Goal: Navigation & Orientation: Find specific page/section

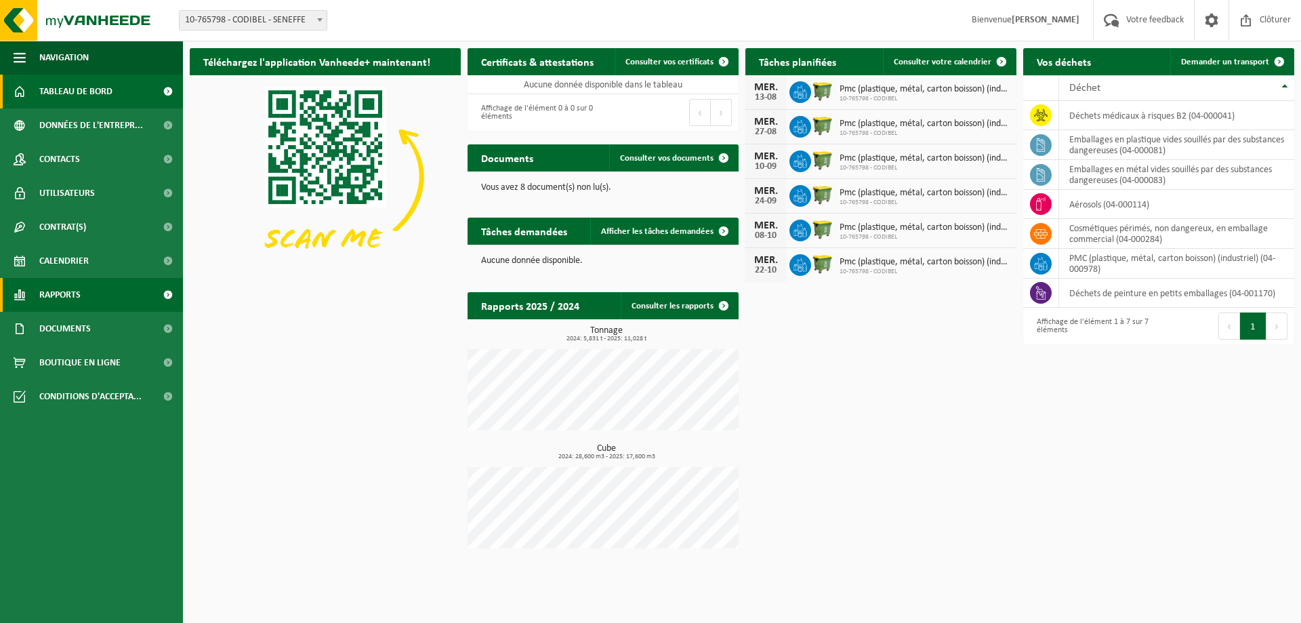
click at [62, 293] on span "Rapports" at bounding box center [59, 295] width 41 height 34
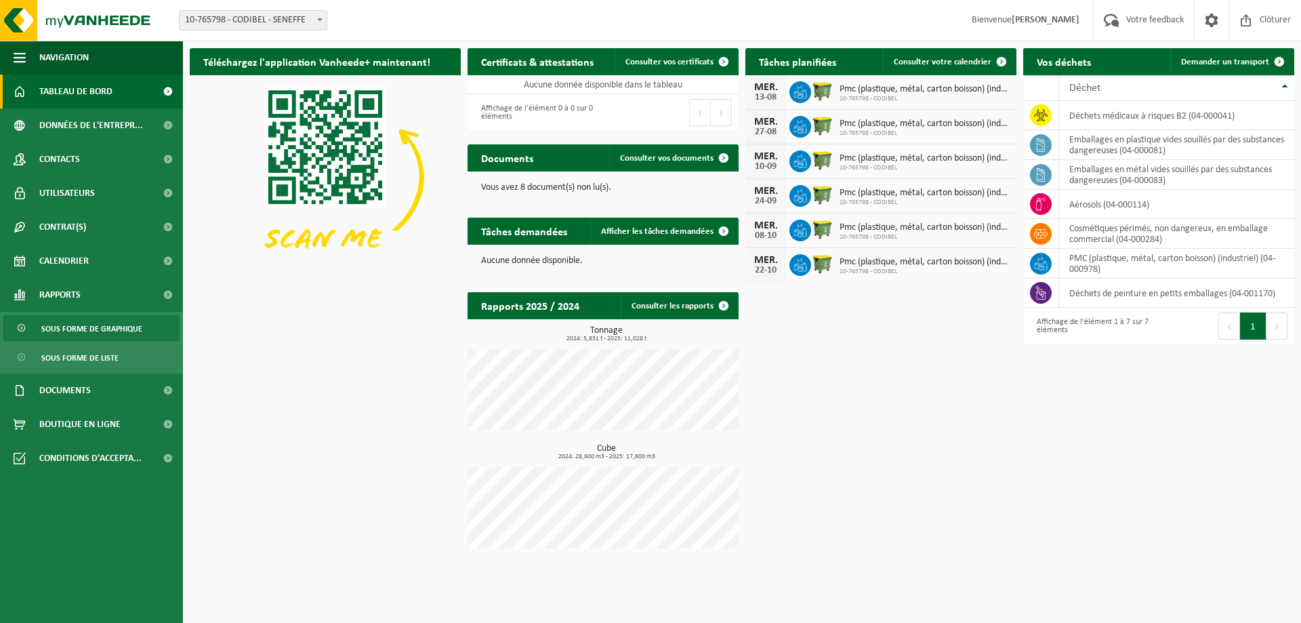
click at [93, 328] on span "Sous forme de graphique" at bounding box center [91, 329] width 101 height 26
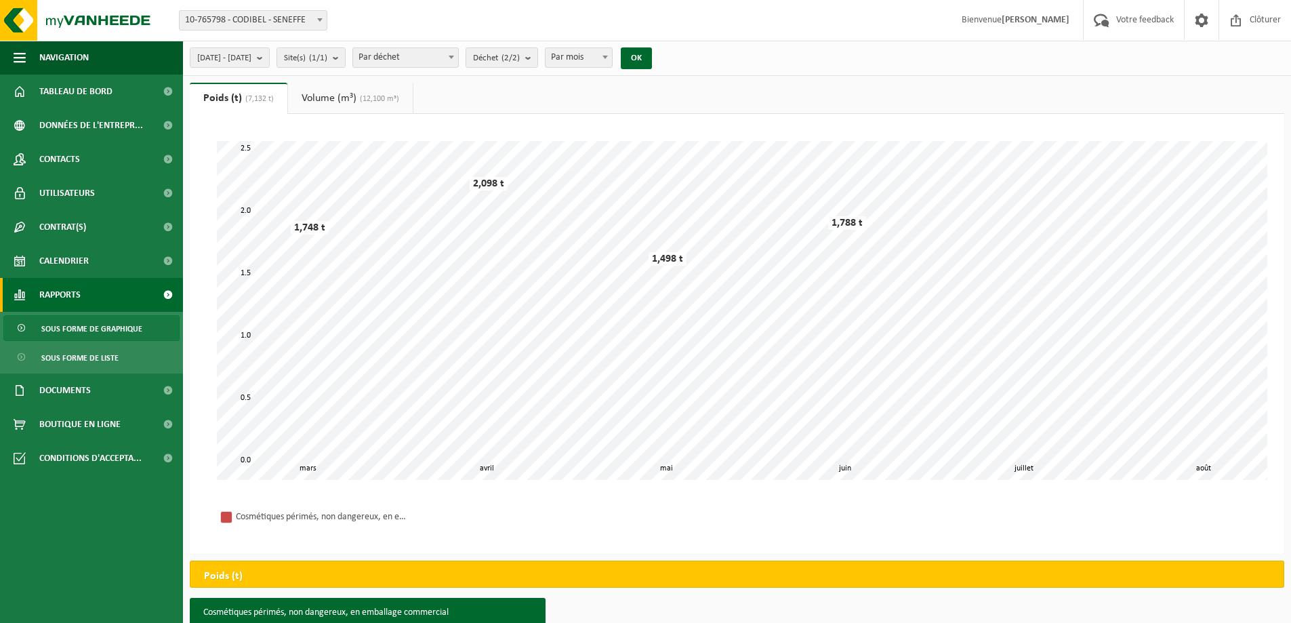
click at [331, 96] on link "Volume (m³) (12,100 m³)" at bounding box center [350, 98] width 125 height 31
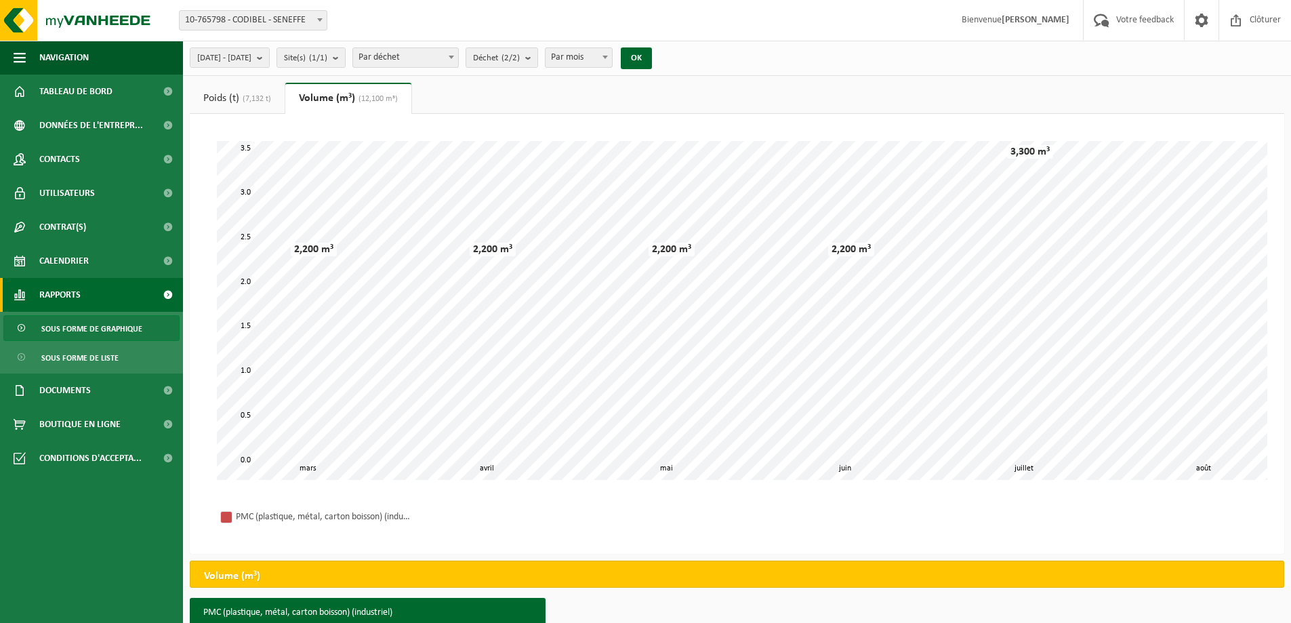
click at [266, 83] on link "Poids (t) (7,132 t)" at bounding box center [237, 98] width 95 height 31
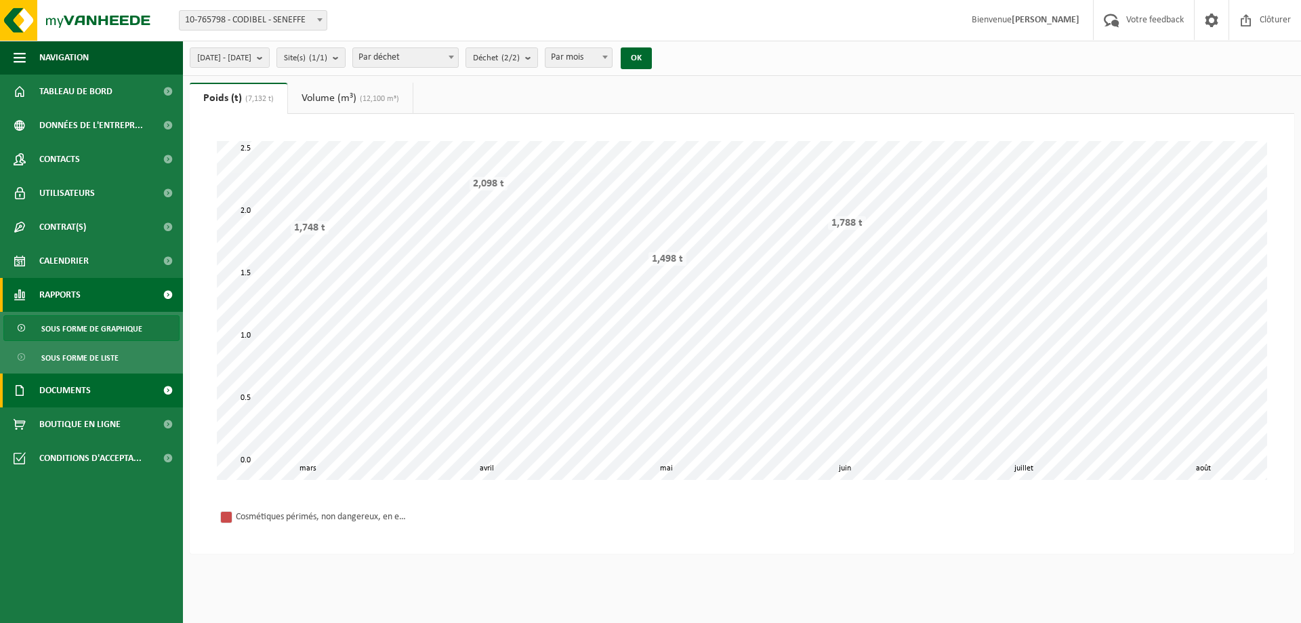
click at [89, 384] on span "Documents" at bounding box center [65, 390] width 52 height 34
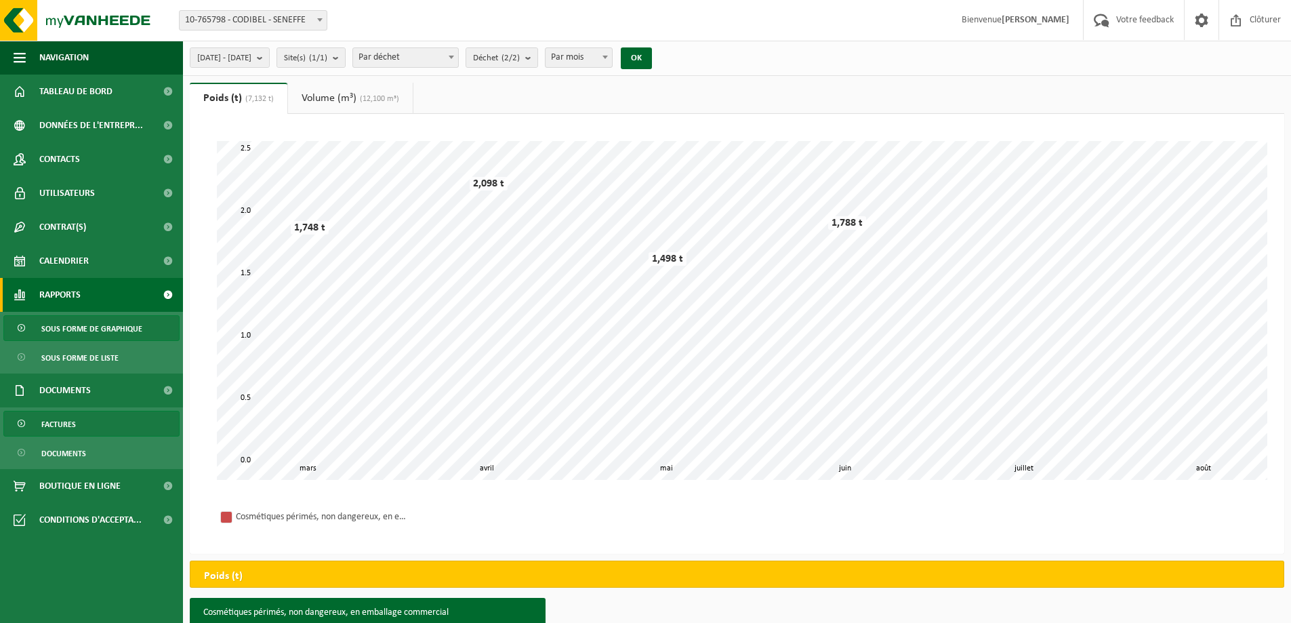
click at [75, 419] on span "Factures" at bounding box center [58, 424] width 35 height 26
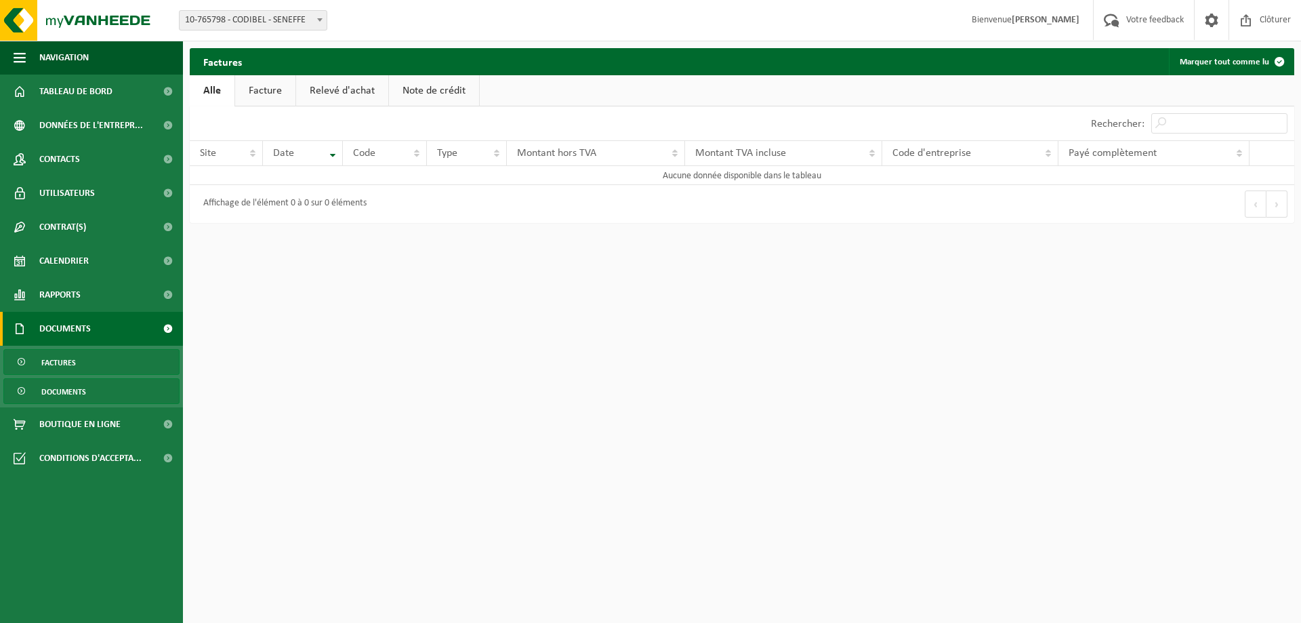
click at [74, 390] on span "Documents" at bounding box center [63, 392] width 45 height 26
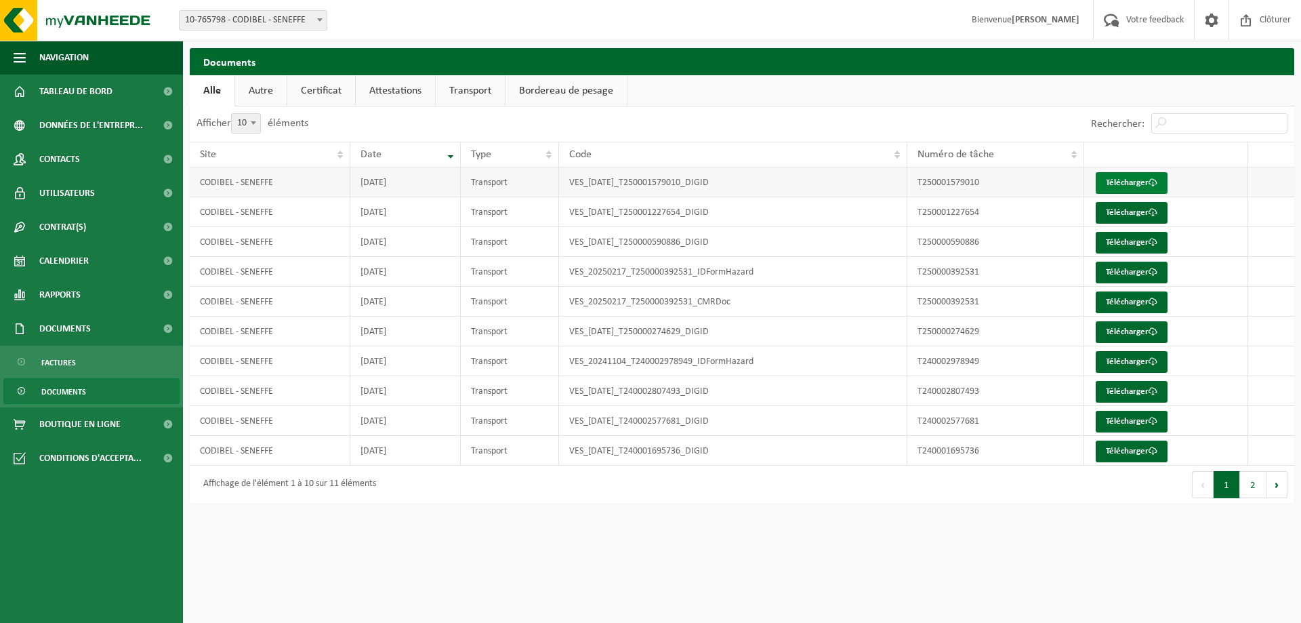
click at [1120, 180] on link "Télécharger" at bounding box center [1132, 183] width 72 height 22
click at [1111, 302] on link "Télécharger" at bounding box center [1132, 302] width 72 height 22
click at [124, 299] on link "Rapports" at bounding box center [91, 295] width 183 height 34
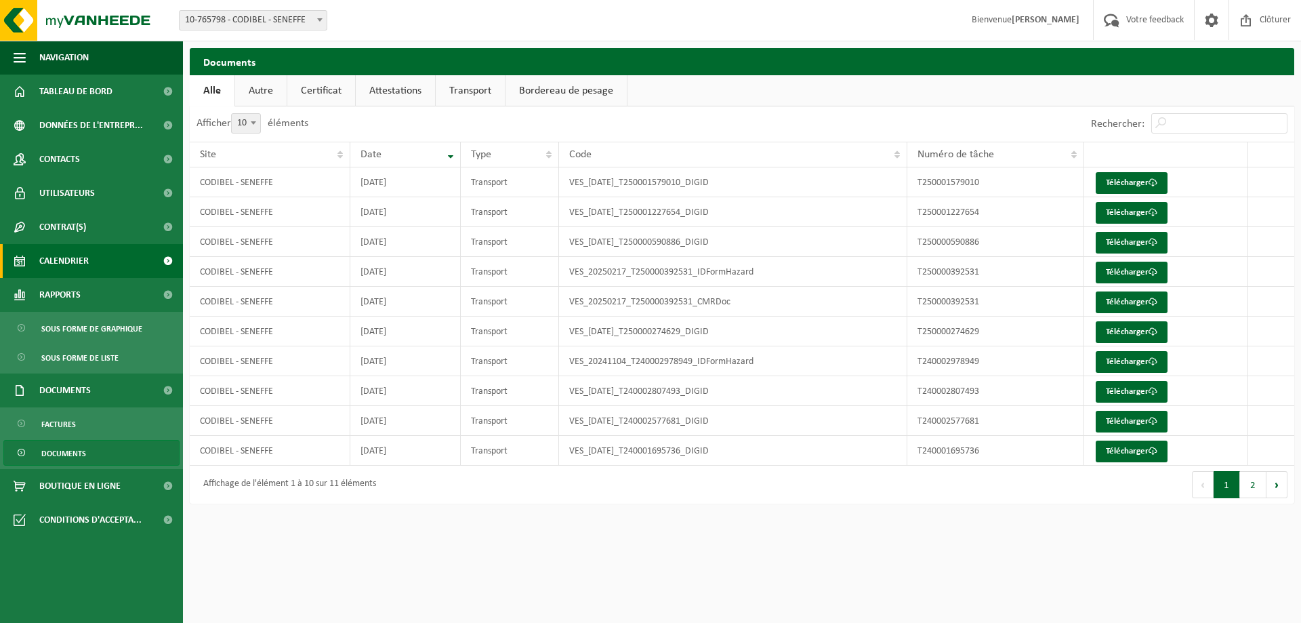
click at [129, 268] on link "Calendrier" at bounding box center [91, 261] width 183 height 34
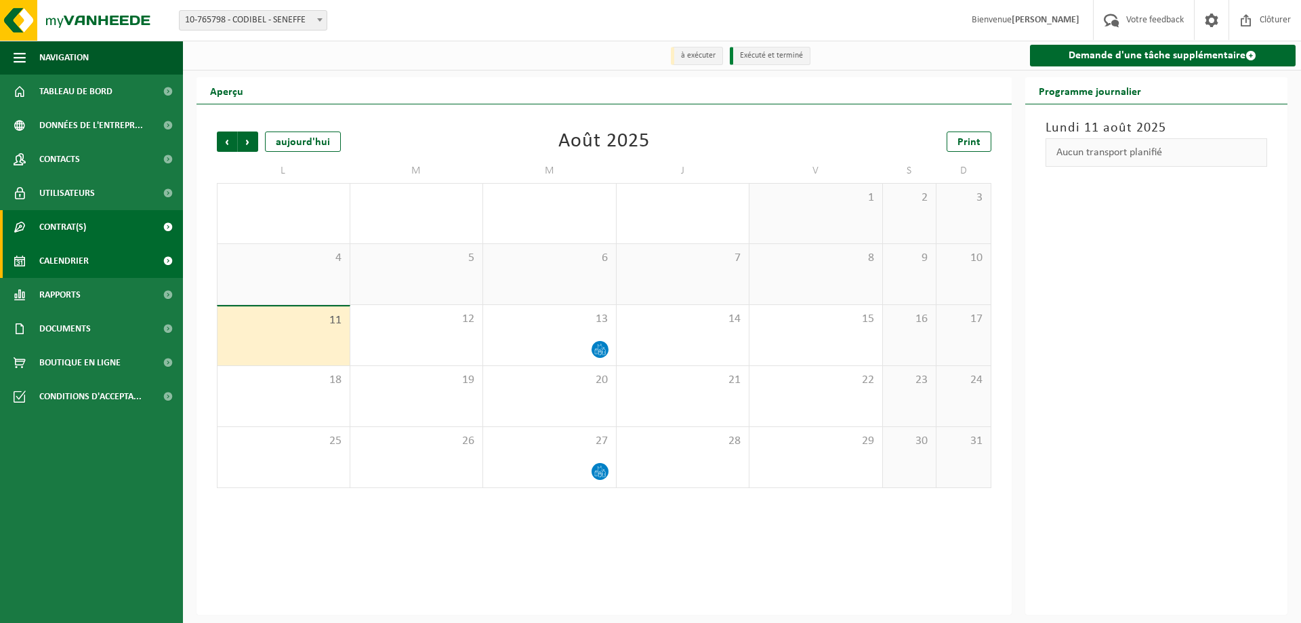
click at [146, 227] on link "Contrat(s)" at bounding box center [91, 227] width 183 height 34
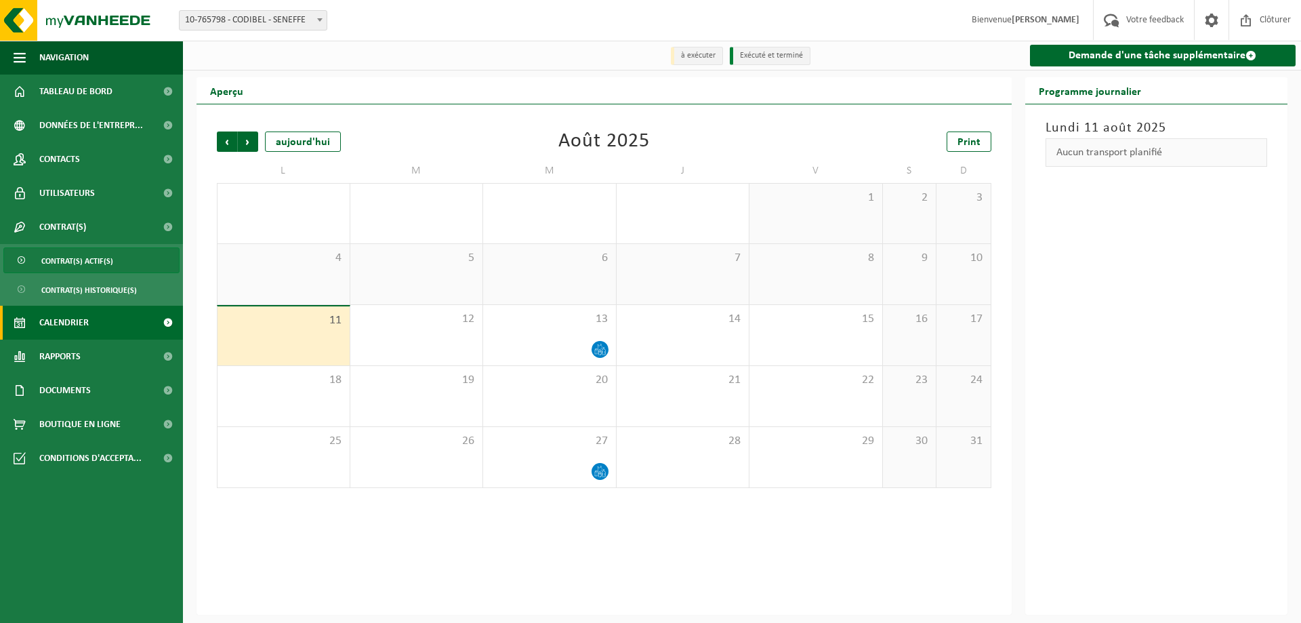
click at [104, 257] on span "Contrat(s) actif(s)" at bounding box center [77, 261] width 72 height 26
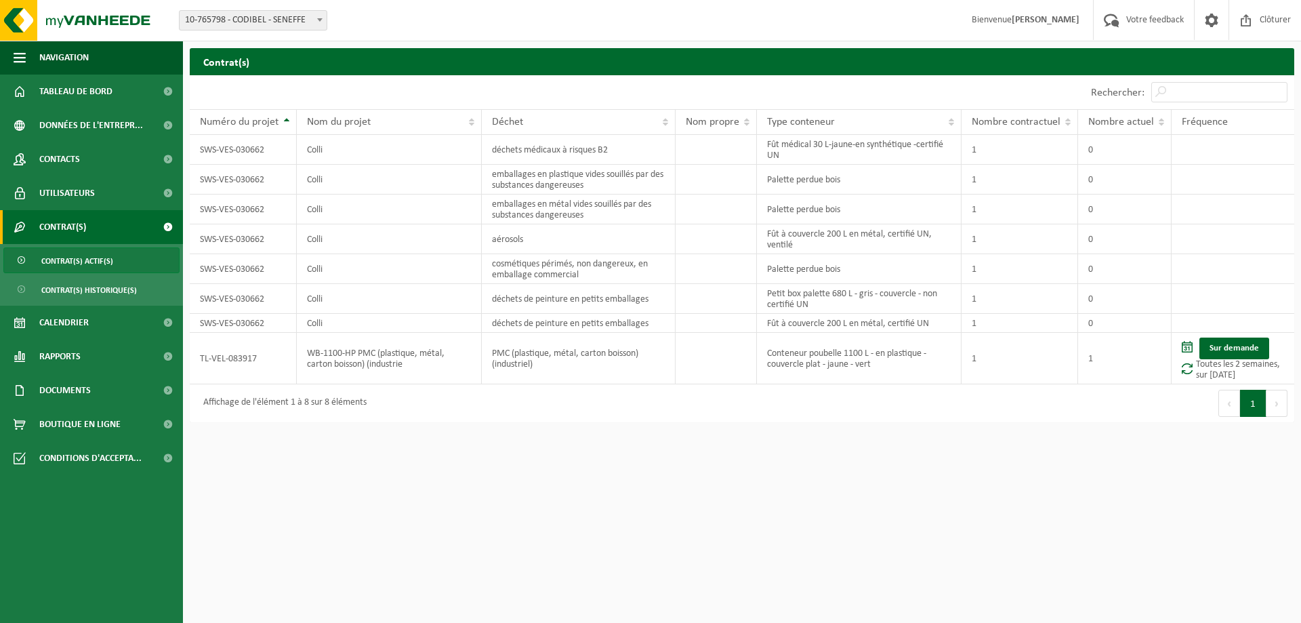
click at [91, 254] on span "Contrat(s) actif(s)" at bounding box center [77, 261] width 72 height 26
click at [112, 285] on span "Contrat(s) historique(s)" at bounding box center [89, 290] width 96 height 26
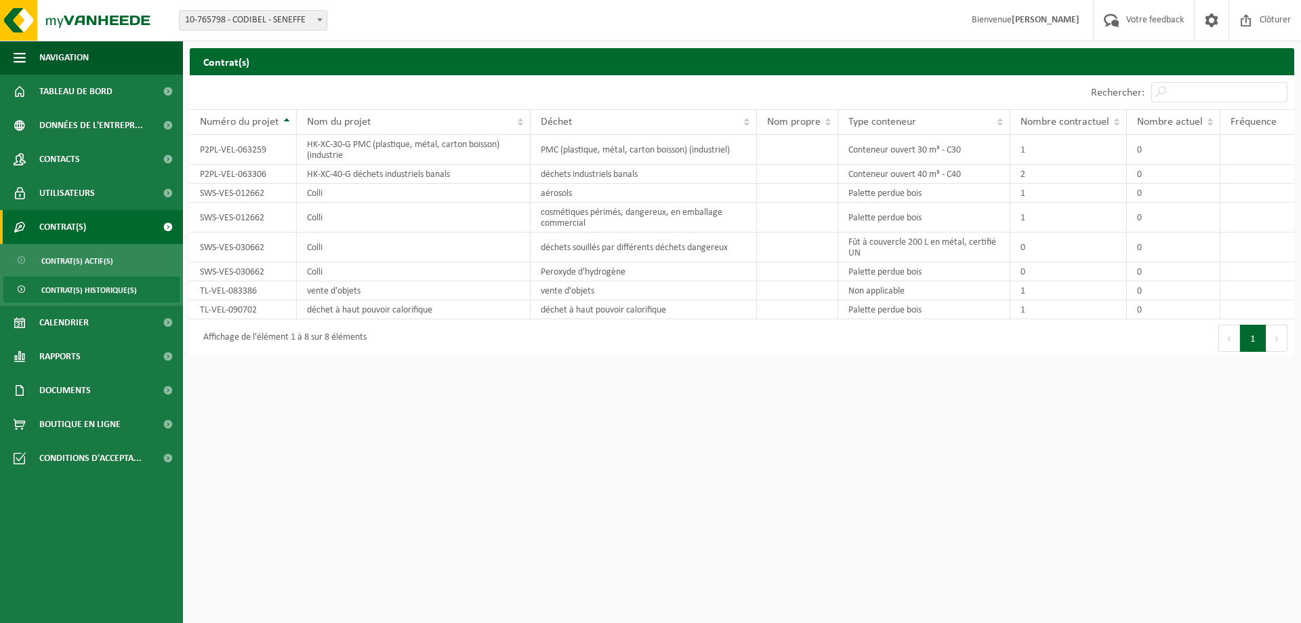
click at [96, 230] on link "Contrat(s)" at bounding box center [91, 227] width 183 height 34
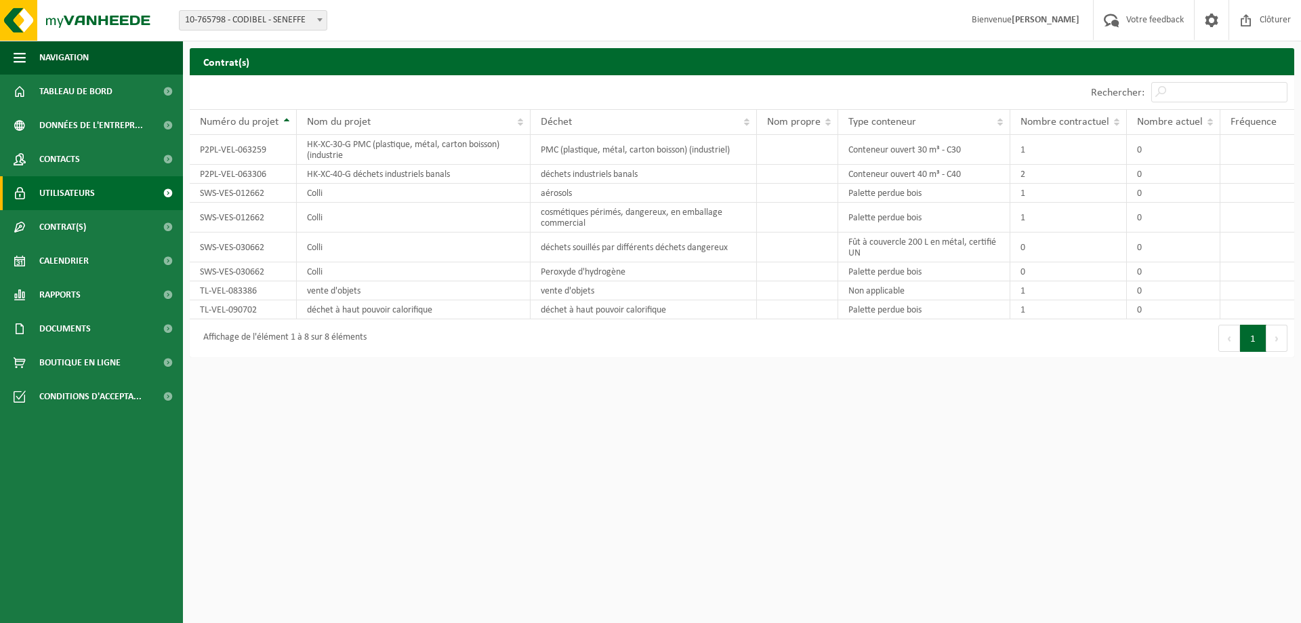
click at [96, 199] on link "Utilisateurs" at bounding box center [91, 193] width 183 height 34
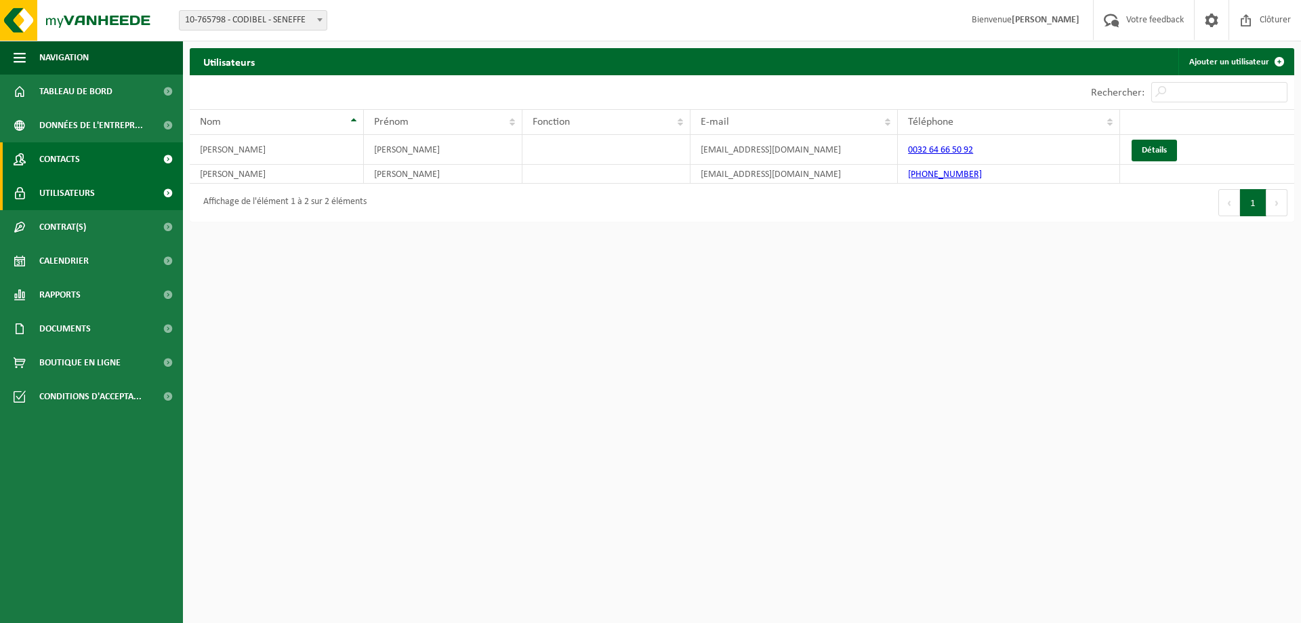
click at [112, 173] on link "Contacts" at bounding box center [91, 159] width 183 height 34
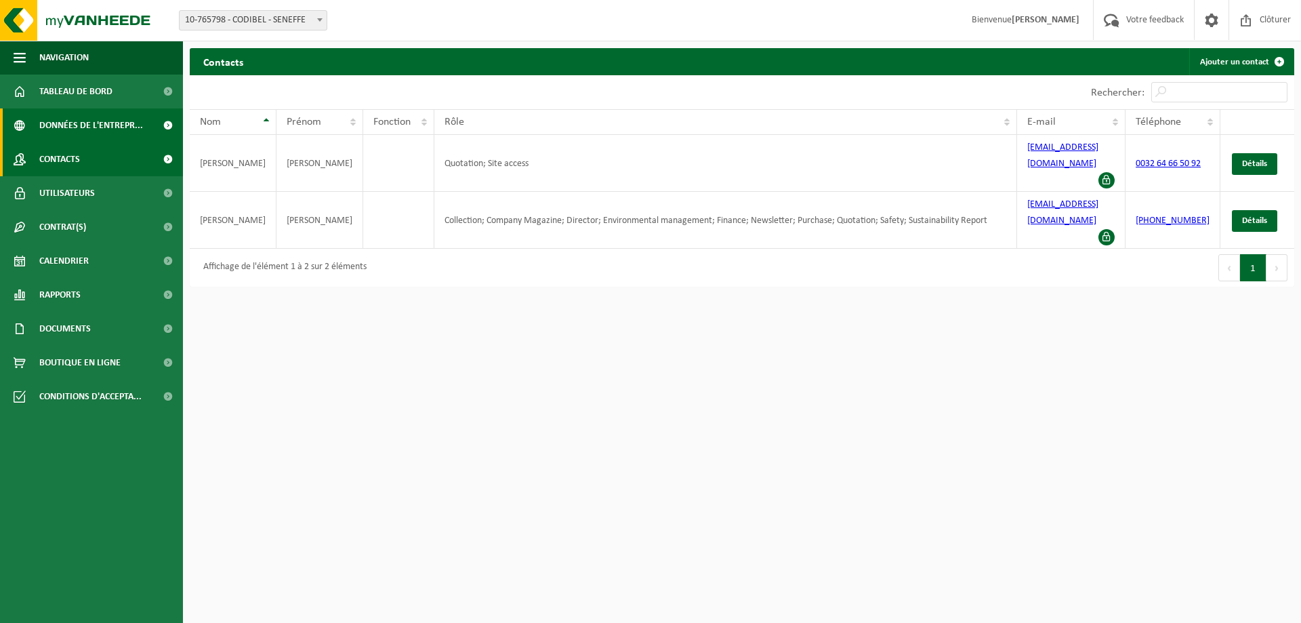
click at [118, 128] on span "Données de l'entrepr..." at bounding box center [91, 125] width 104 height 34
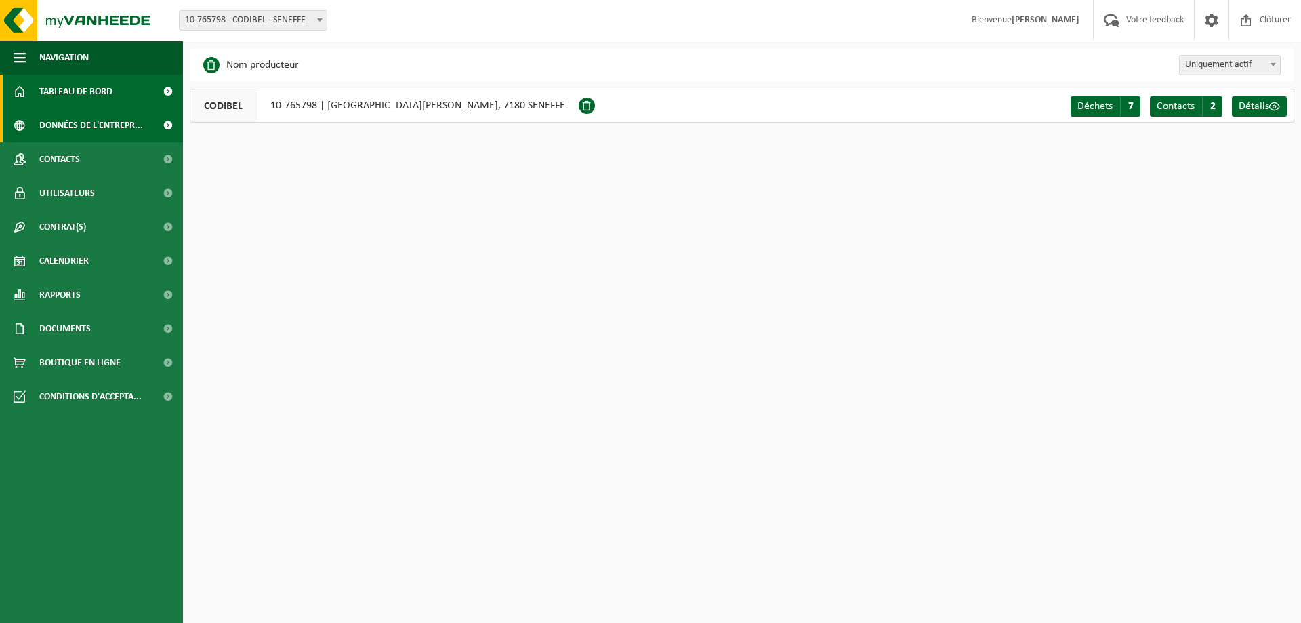
click at [96, 95] on span "Tableau de bord" at bounding box center [75, 92] width 73 height 34
